Goal: Information Seeking & Learning: Learn about a topic

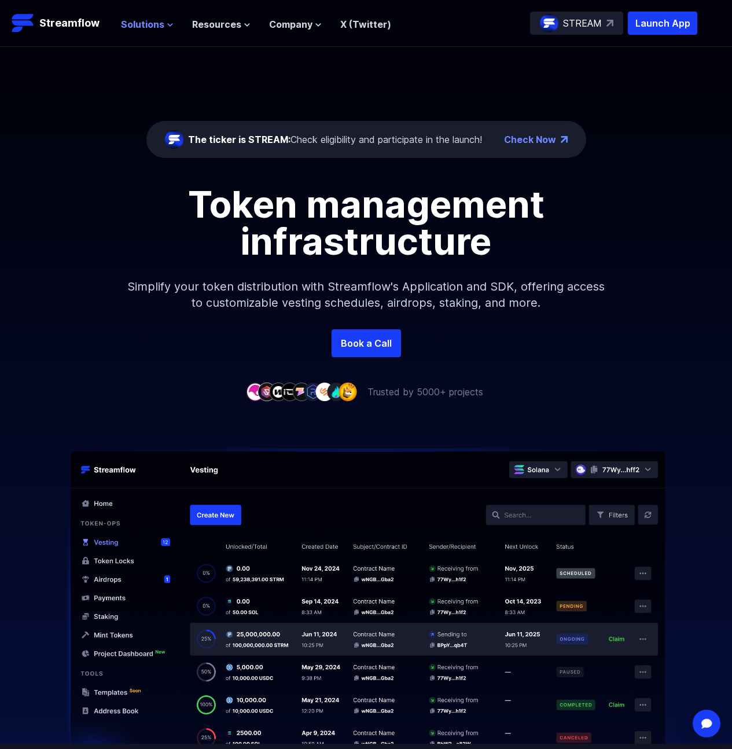
click at [140, 23] on span "Solutions" at bounding box center [142, 24] width 43 height 14
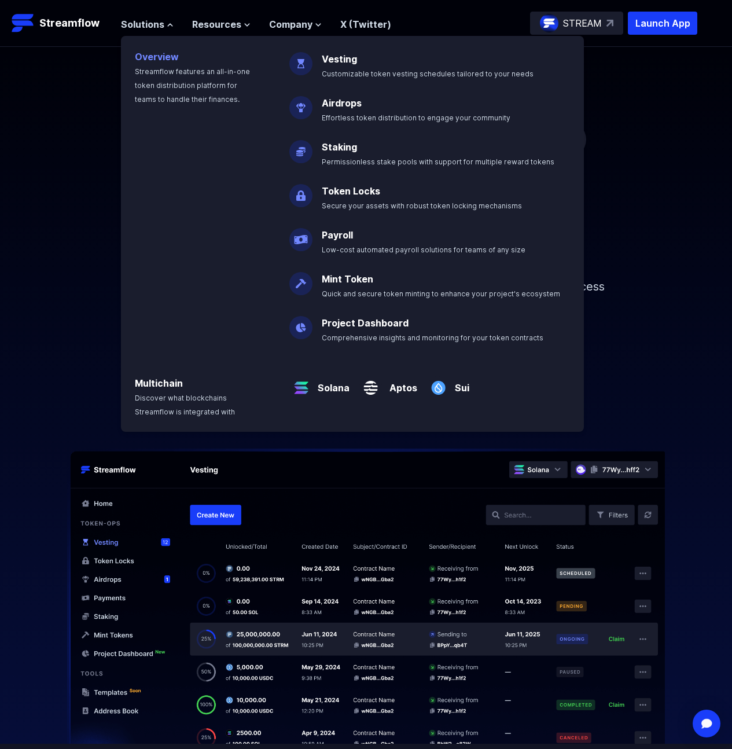
click at [200, 65] on p "Overview Streamflow features an all-in-one token distribution platform for team…" at bounding box center [198, 70] width 155 height 69
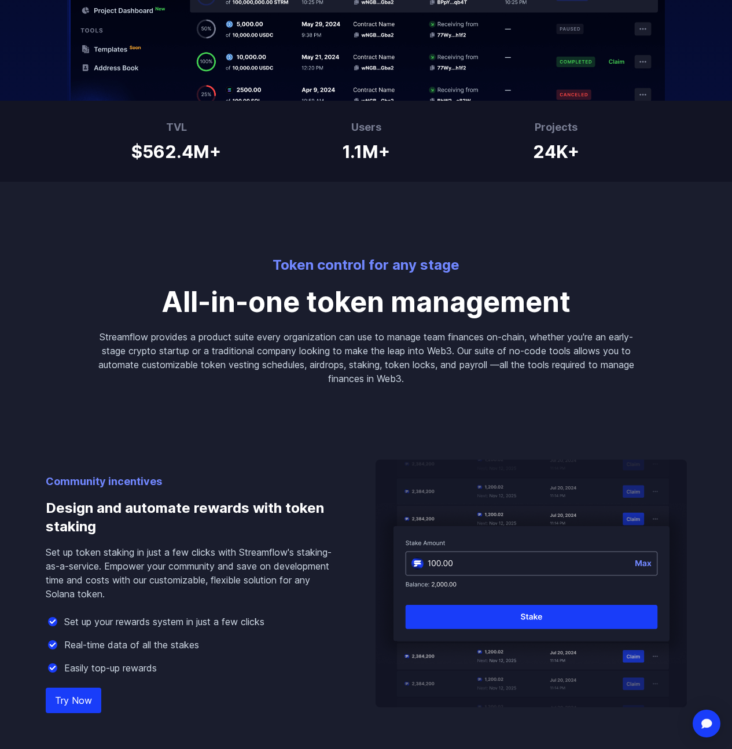
scroll to position [520, 0]
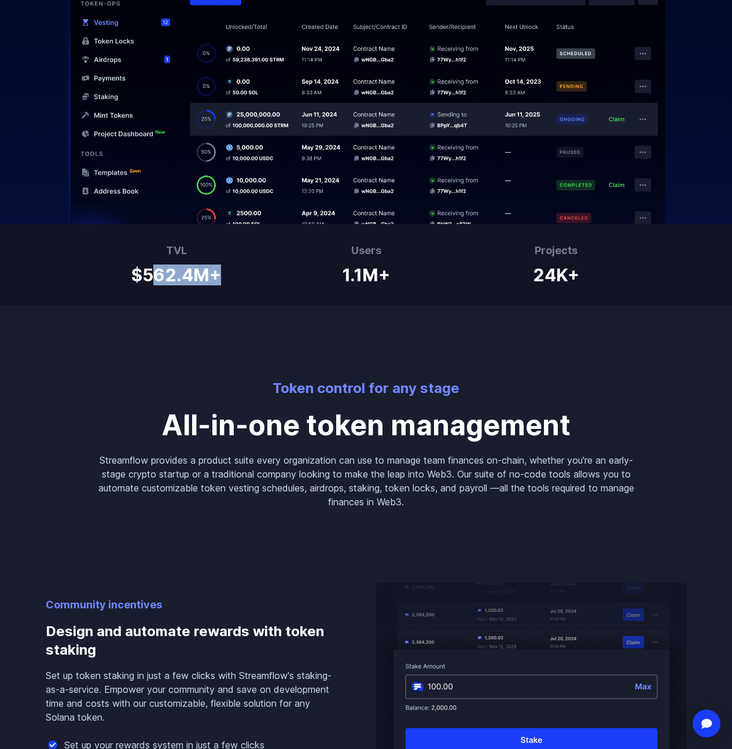
drag, startPoint x: 113, startPoint y: 315, endPoint x: 343, endPoint y: 307, distance: 229.9
click at [290, 304] on div "TVL $562.4M+ Users 1.1M+ Projects 24K+" at bounding box center [366, 264] width 732 height 81
drag, startPoint x: 448, startPoint y: 301, endPoint x: 568, endPoint y: 304, distance: 119.2
click at [523, 303] on div "TVL $562.4M+ Users 1.1M+ Projects 24K+" at bounding box center [366, 264] width 732 height 81
click at [569, 285] on h1 "24K+" at bounding box center [556, 272] width 46 height 25
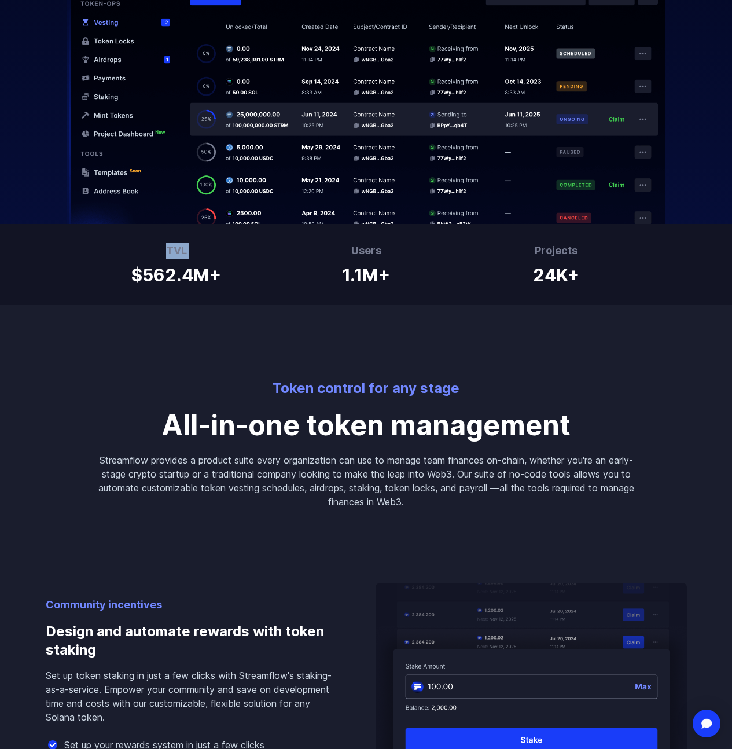
click at [190, 281] on div "TVL $562.4M+" at bounding box center [176, 264] width 90 height 44
click at [213, 285] on h1 "$562.4M+" at bounding box center [176, 272] width 90 height 25
click at [135, 285] on h1 "$562.4M+" at bounding box center [176, 272] width 90 height 25
